Goal: Task Accomplishment & Management: Use online tool/utility

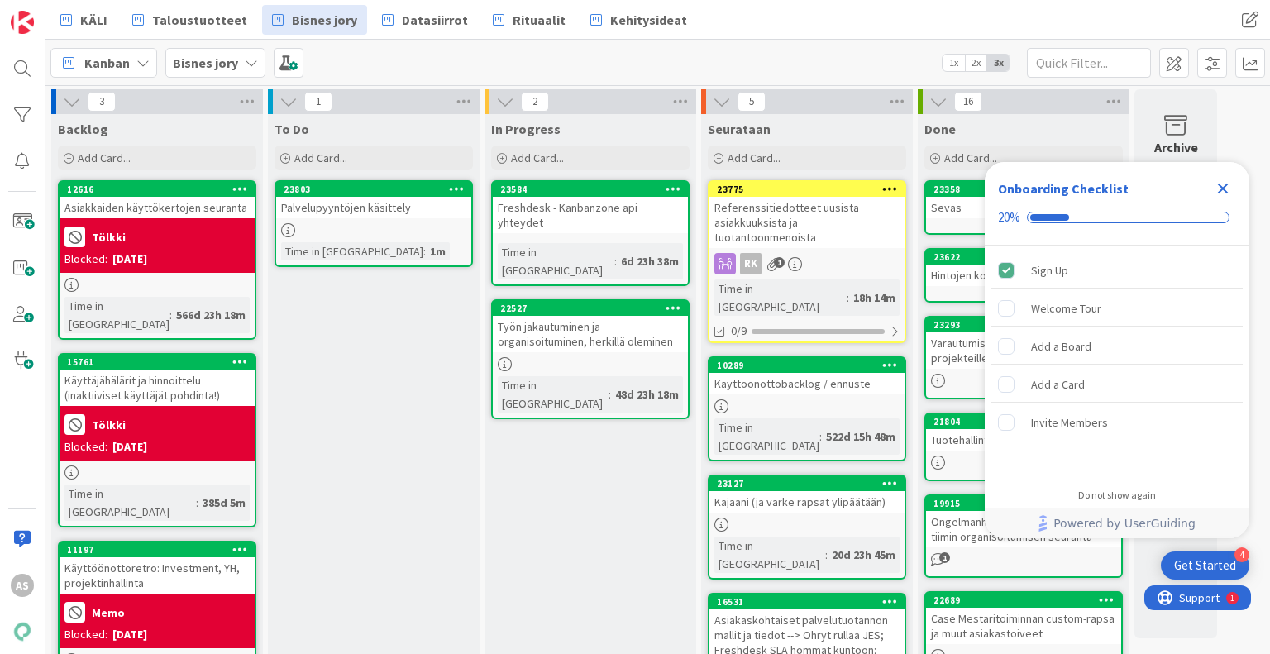
click at [433, 449] on div "To Do Add Card... 23803 Palvelupyyntöjen käsittely Time in [GEOGRAPHIC_DATA] : …" at bounding box center [374, 658] width 212 height 1088
click at [1222, 190] on icon "Close Checklist" at bounding box center [1223, 189] width 11 height 11
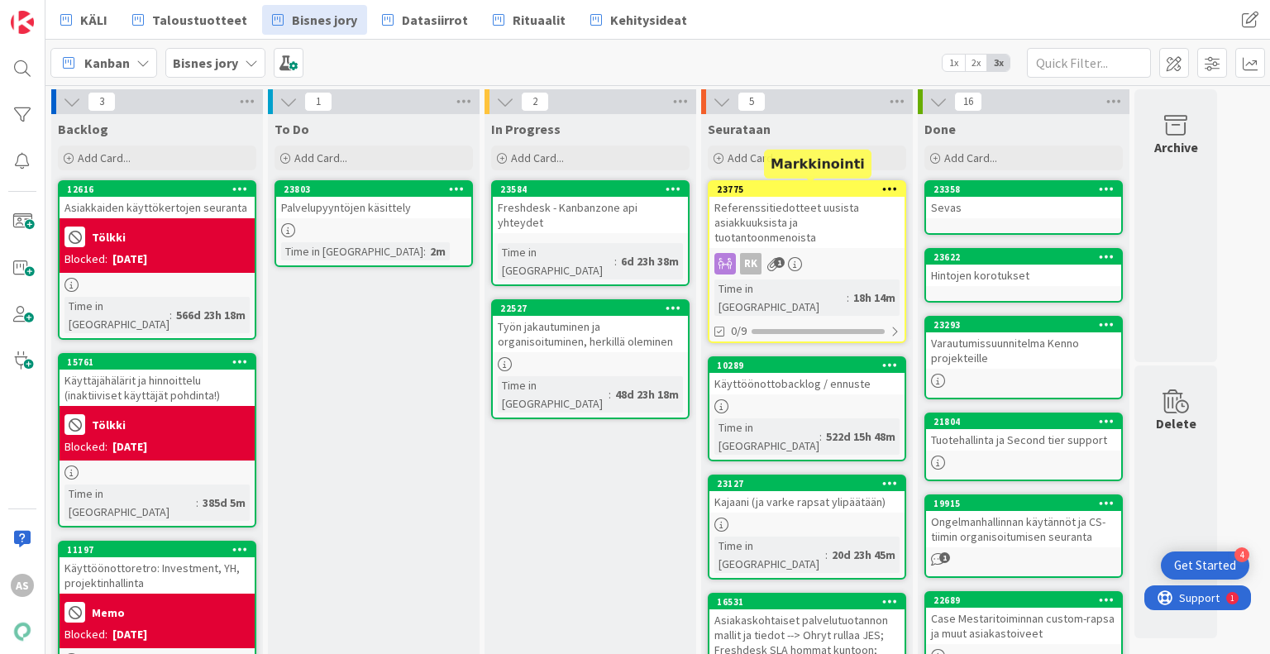
click at [839, 188] on div "23775" at bounding box center [811, 190] width 188 height 12
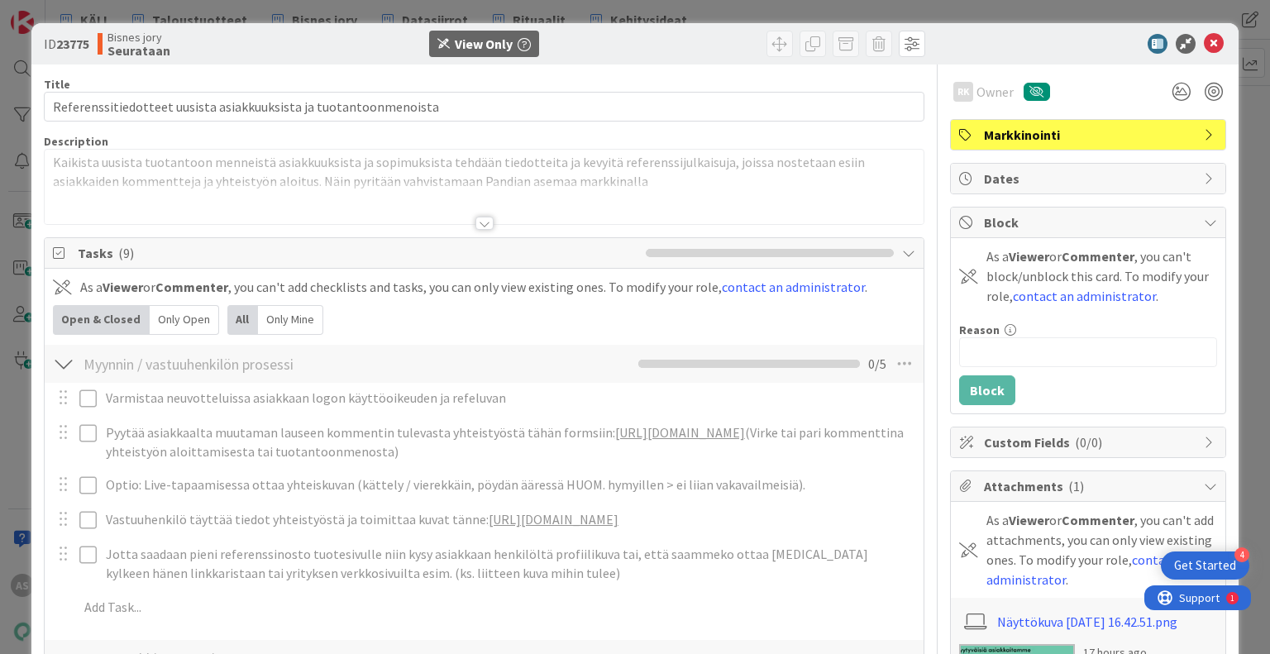
click at [475, 224] on div at bounding box center [484, 223] width 18 height 13
click at [618, 516] on link "[URL][DOMAIN_NAME]" at bounding box center [554, 519] width 130 height 17
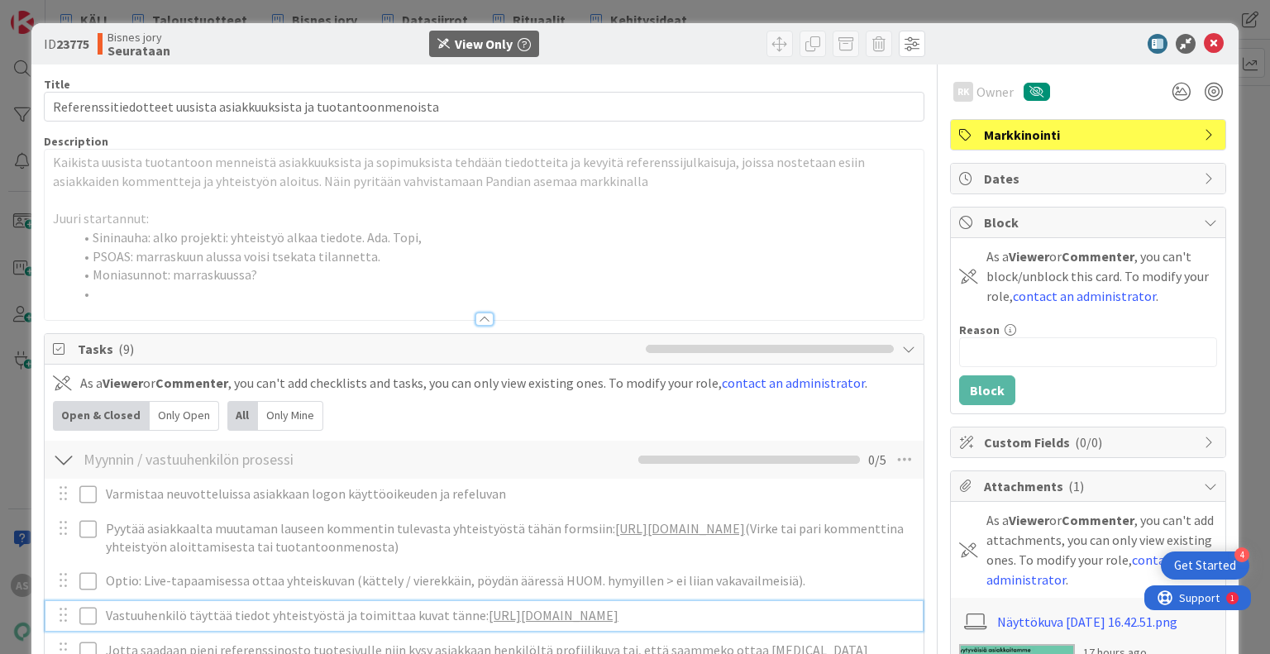
click at [476, 318] on div at bounding box center [484, 318] width 18 height 13
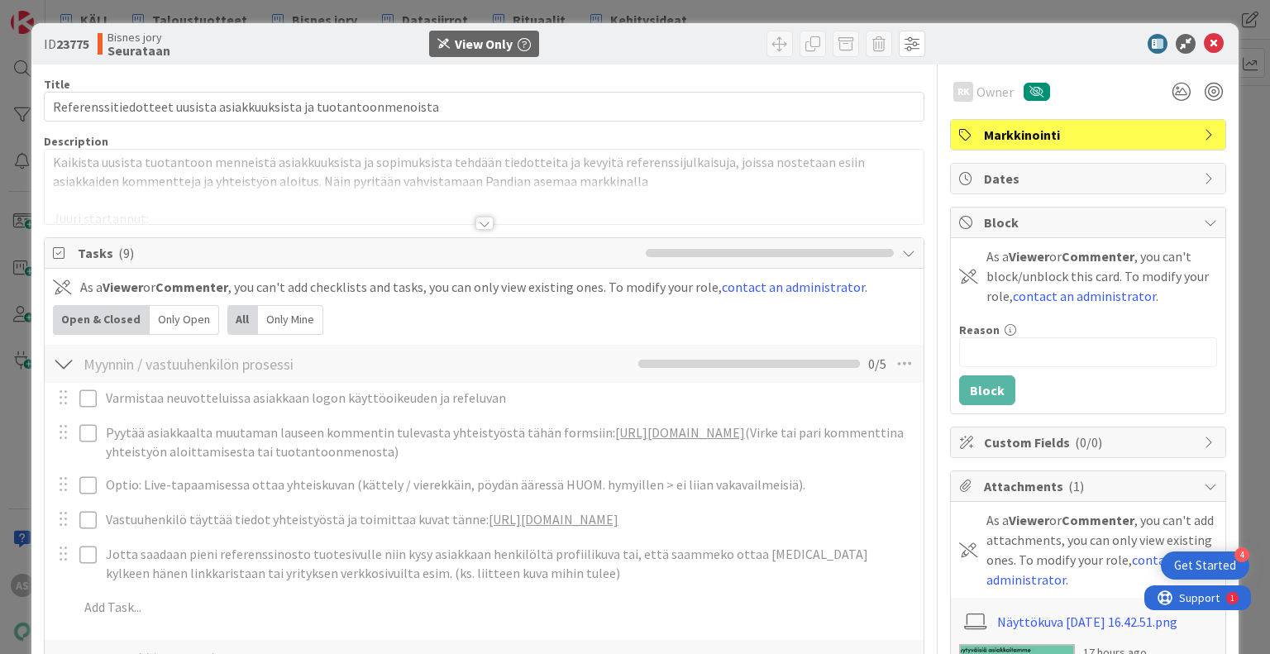
click at [480, 227] on div at bounding box center [484, 223] width 18 height 13
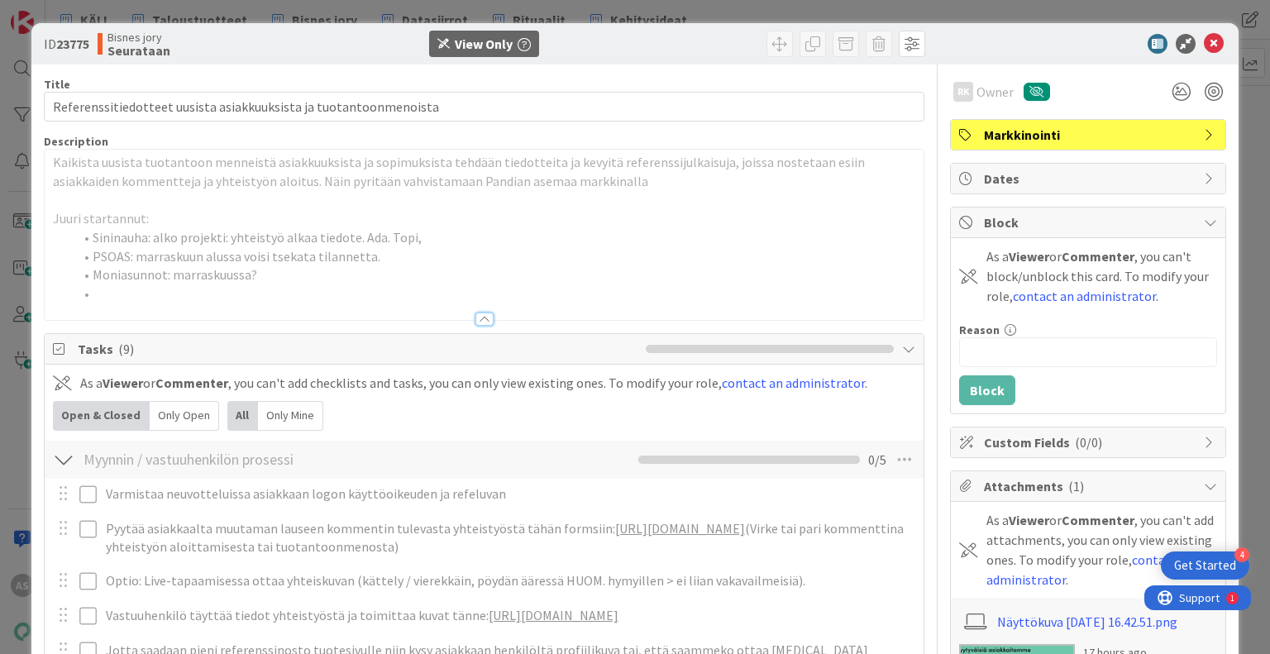
click at [0, 188] on div "ID 23775 Bisnes jory Seurataan View Only Title 65 / 128 Referenssitiedotteet uu…" at bounding box center [635, 327] width 1270 height 654
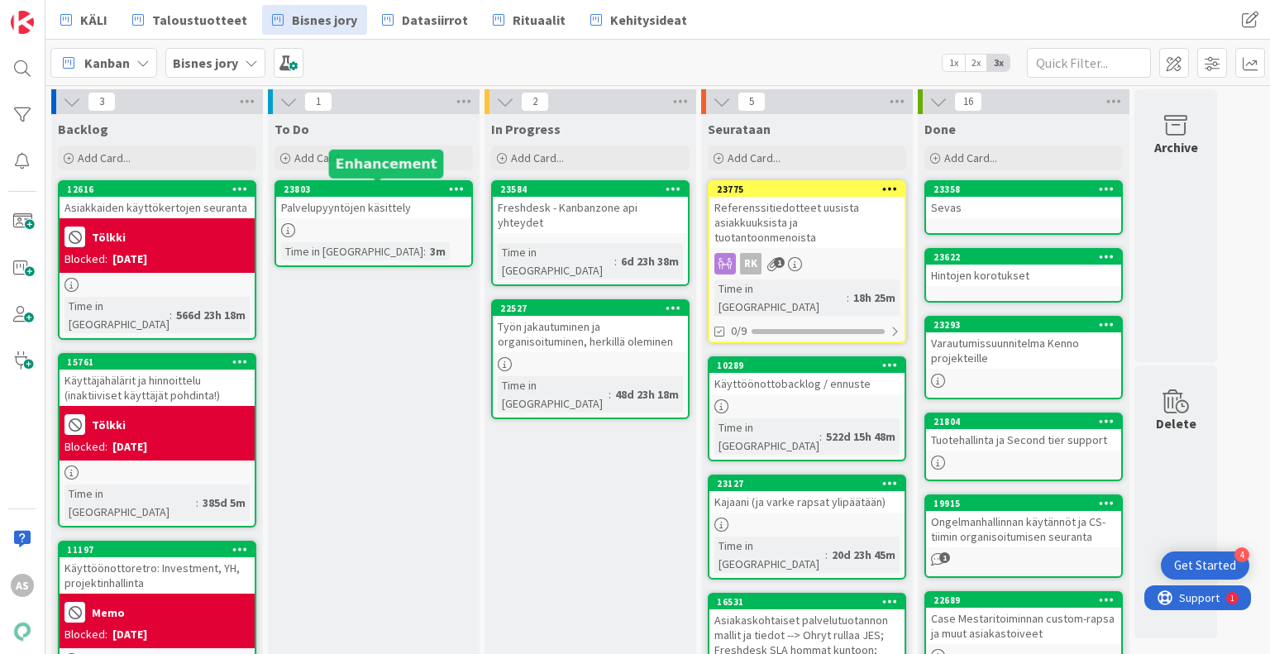
click at [389, 194] on div "23803" at bounding box center [373, 189] width 195 height 15
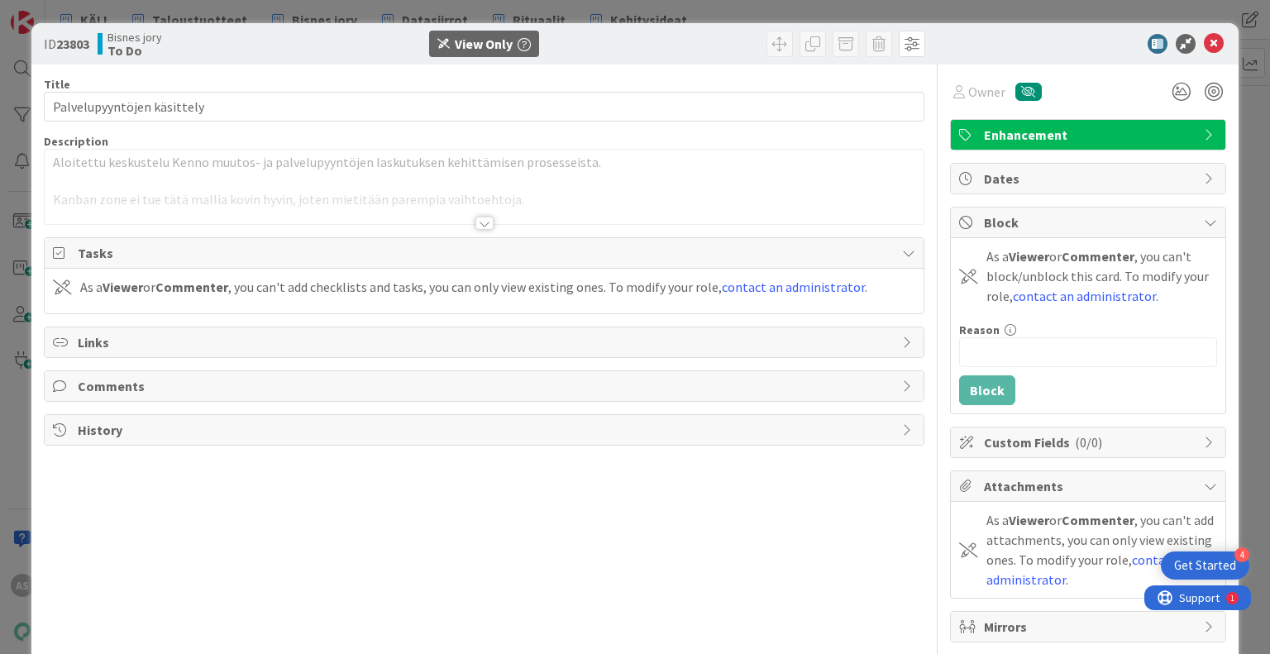
click at [476, 211] on div at bounding box center [484, 203] width 878 height 42
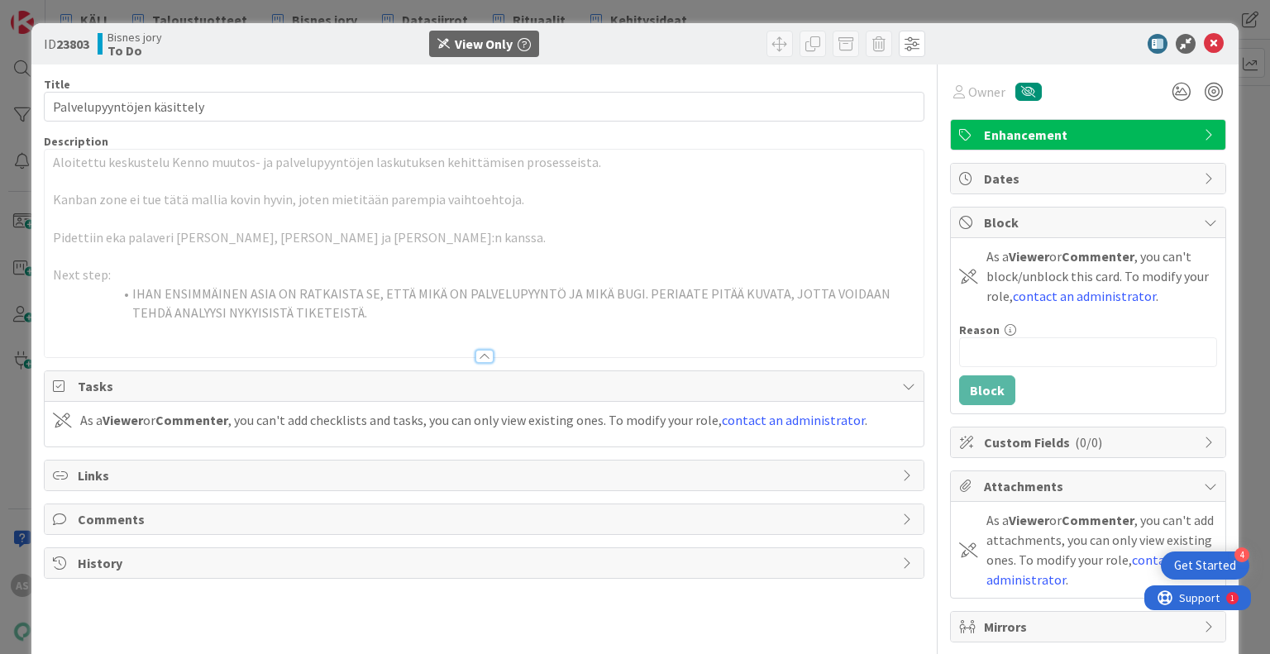
click at [1206, 46] on icon at bounding box center [1214, 44] width 20 height 20
